Goal: Find specific page/section

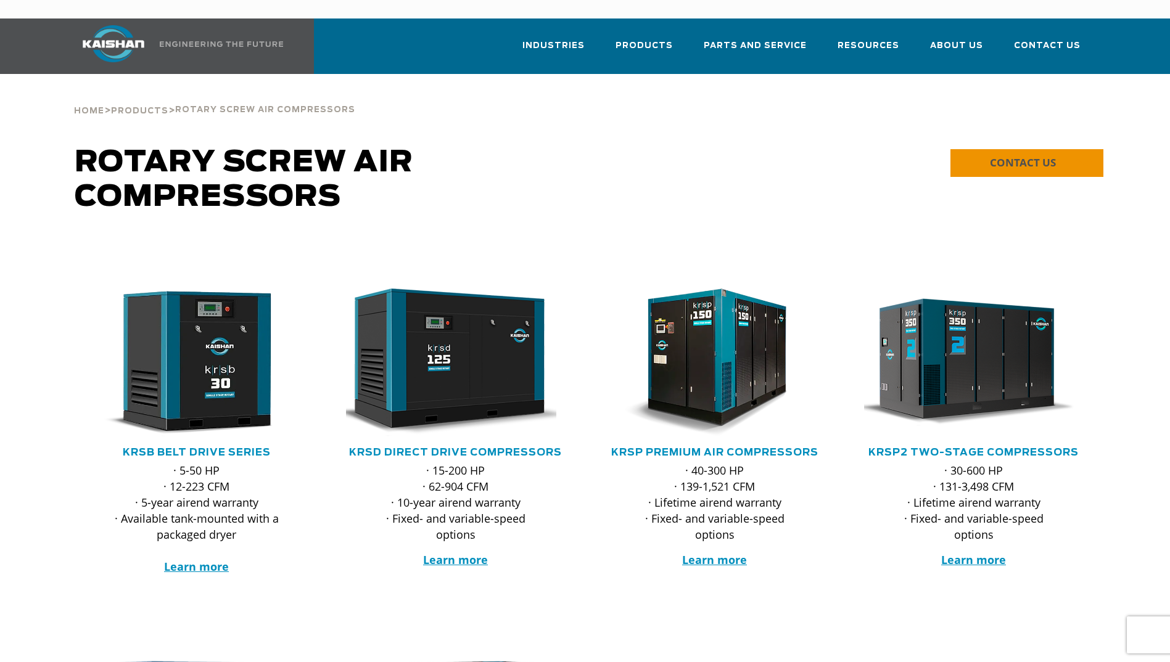
click at [1003, 149] on link "CONTACT US" at bounding box center [1026, 163] width 153 height 28
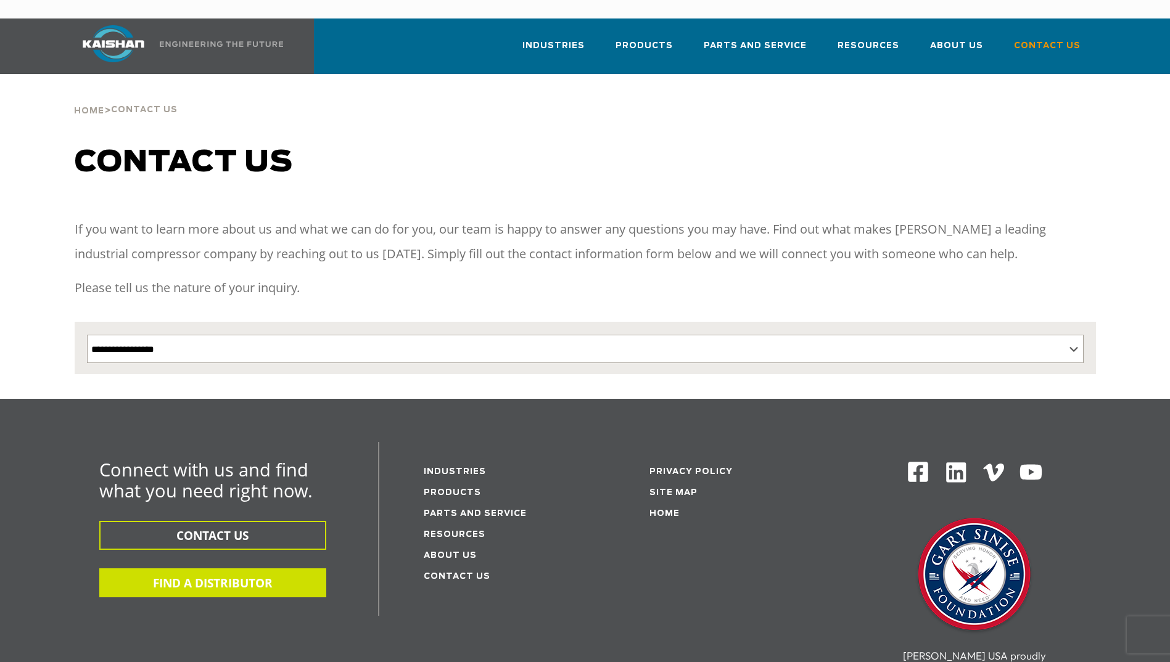
click at [274, 568] on button "FIND A DISTRIBUTOR" at bounding box center [212, 582] width 227 height 29
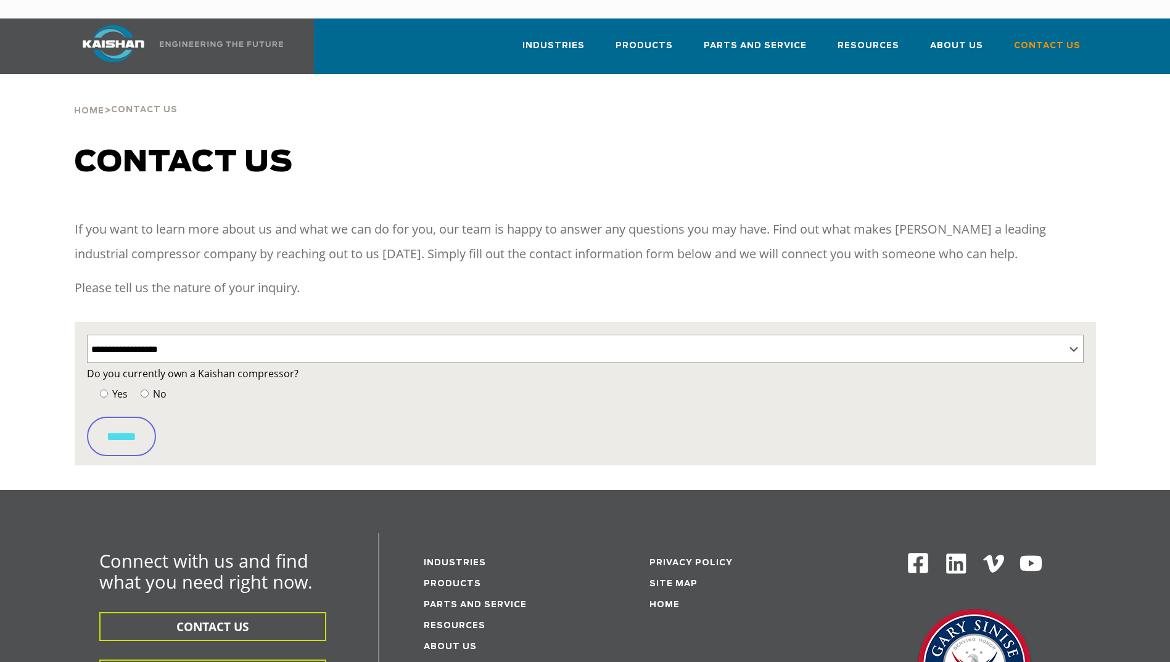
select select "**********"
click at [150, 387] on span "No" at bounding box center [158, 394] width 16 height 14
